Goal: Information Seeking & Learning: Find specific page/section

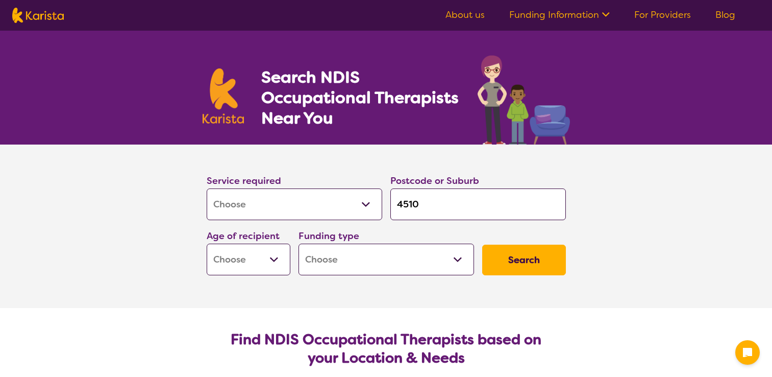
select select "[MEDICAL_DATA]"
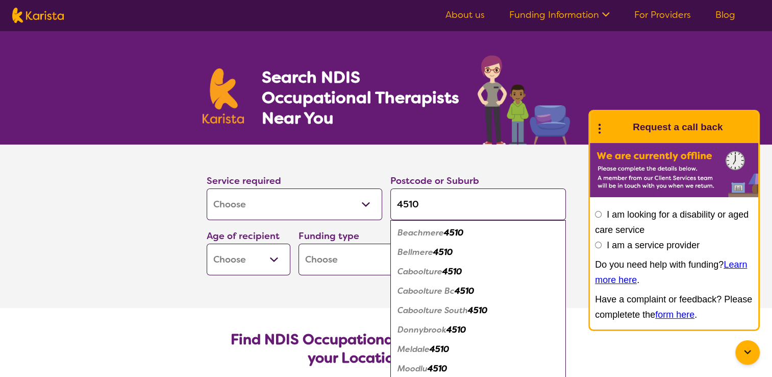
type input "4510"
click at [414, 251] on em "Bellmere" at bounding box center [416, 252] width 36 height 11
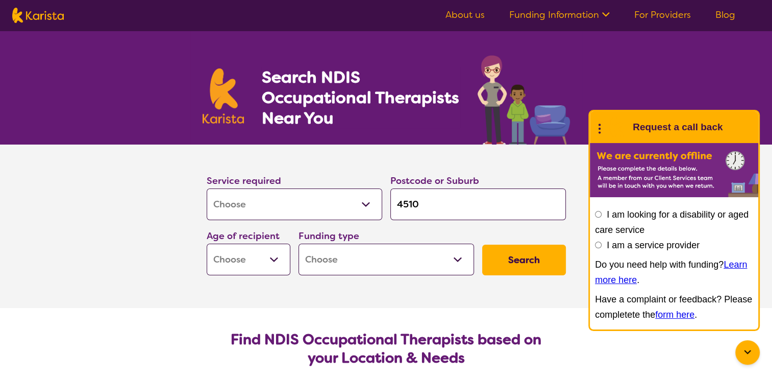
click at [276, 256] on select "Early Childhood - 0 to 9 Child - 10 to 11 Adolescent - 12 to 17 Adult - 18 to 6…" at bounding box center [249, 259] width 84 height 32
select select "AD"
click at [207, 243] on select "Early Childhood - 0 to 9 Child - 10 to 11 Adolescent - 12 to 17 Adult - 18 to 6…" at bounding box center [249, 259] width 84 height 32
select select "AD"
click at [460, 256] on select "Home Care Package (HCP) National Disability Insurance Scheme (NDIS) I don't know" at bounding box center [387, 259] width 176 height 32
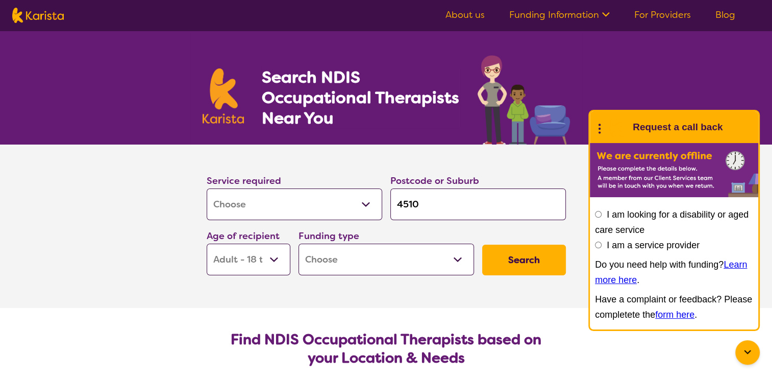
select select "i-don-t-know"
click at [299, 243] on select "Home Care Package (HCP) National Disability Insurance Scheme (NDIS) I don't know" at bounding box center [387, 259] width 176 height 32
select select "i-don-t-know"
click at [531, 258] on button "Search" at bounding box center [524, 259] width 84 height 31
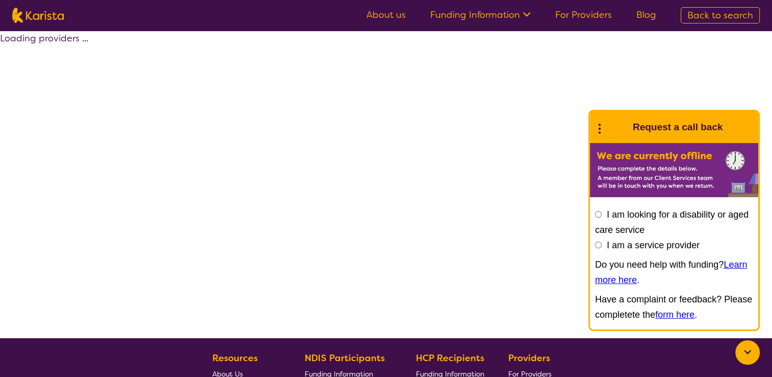
select select "[MEDICAL_DATA]"
select select "AD"
